Goal: Transaction & Acquisition: Purchase product/service

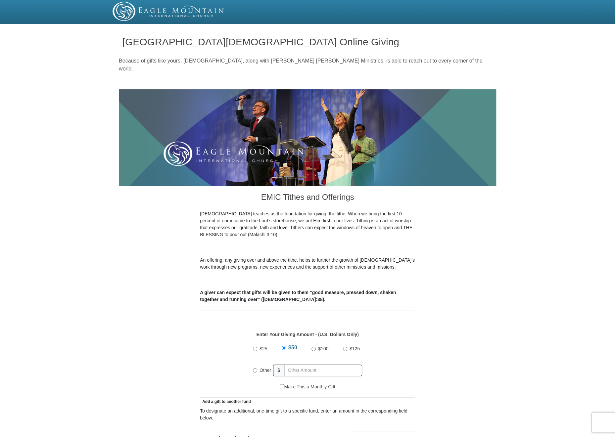
click at [253, 368] on input "Other" at bounding box center [255, 370] width 4 height 4
radio input "true"
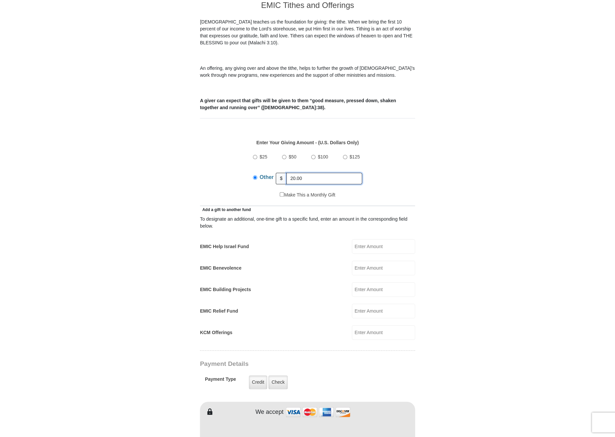
scroll to position [193, 0]
type input "20.00"
click at [363, 240] on input "EMIC Help Israel Fund" at bounding box center [383, 246] width 63 height 15
click at [374, 260] on input "EMIC Benevolence" at bounding box center [383, 267] width 63 height 15
click at [367, 239] on input "2" at bounding box center [383, 246] width 63 height 15
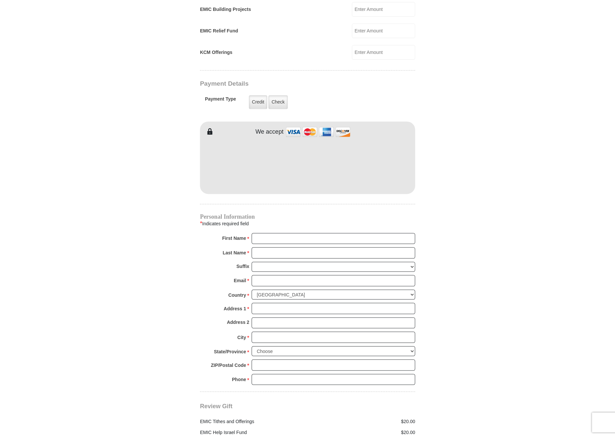
scroll to position [475, 0]
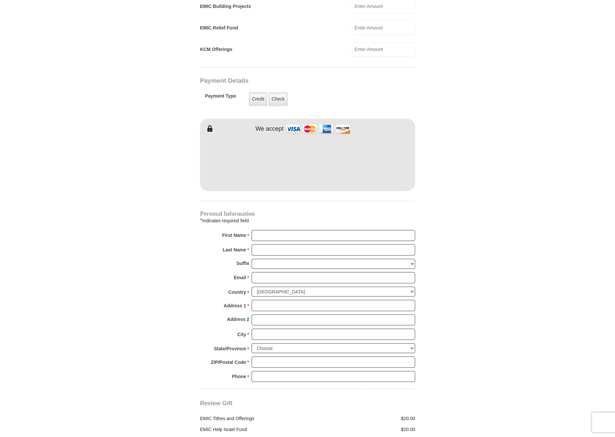
type input "20.00"
click at [470, 138] on form "Eagle Mountain International Church Online Giving Because of gifts like yours, …" at bounding box center [307, 41] width 377 height 979
click at [300, 230] on input "First Name *" at bounding box center [332, 235] width 163 height 11
type input "W"
type input "P. O. Box 144"
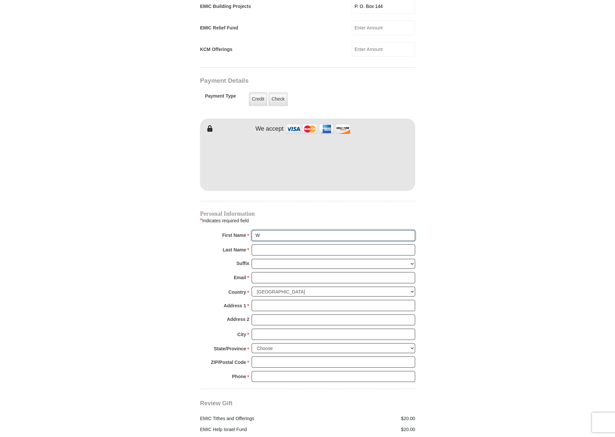
type input "Walter & M."
type input "Carr"
type input "rhema2patricia@sbcglobal.net"
type input "P. O. Box 144"
type input "Walter & M. Patricia"
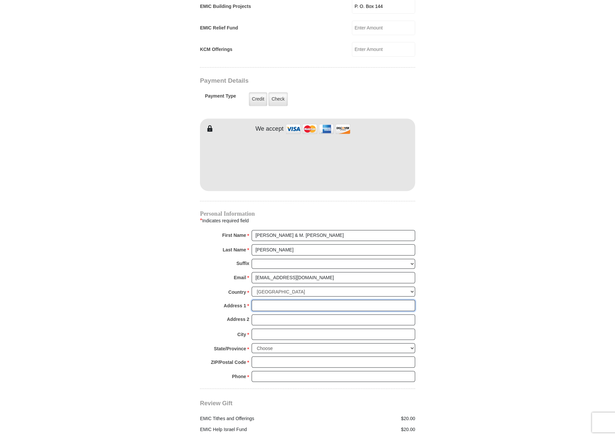
click at [280, 300] on input "Address 1 *" at bounding box center [332, 305] width 163 height 11
type input "P. O. Box 1443"
type input "Chula Vista"
select select "CA"
type input "91912"
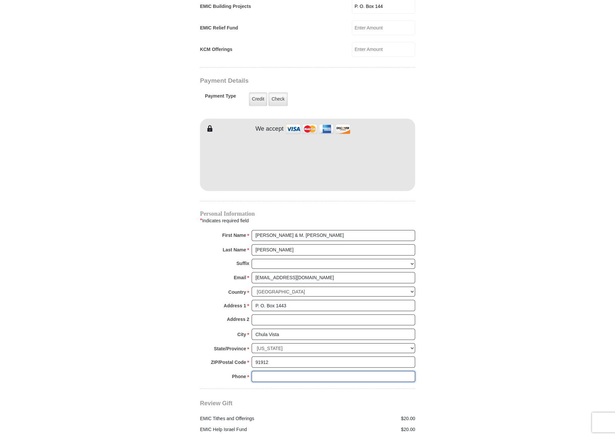
type input "6196919155"
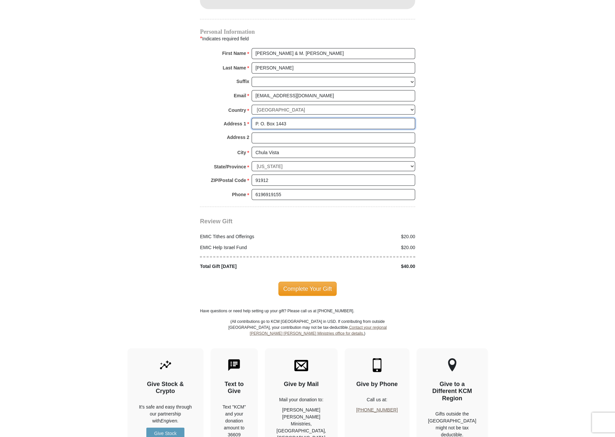
scroll to position [658, 0]
click at [318, 281] on span "Complete Your Gift" at bounding box center [307, 288] width 59 height 14
